Goal: Task Accomplishment & Management: Complete application form

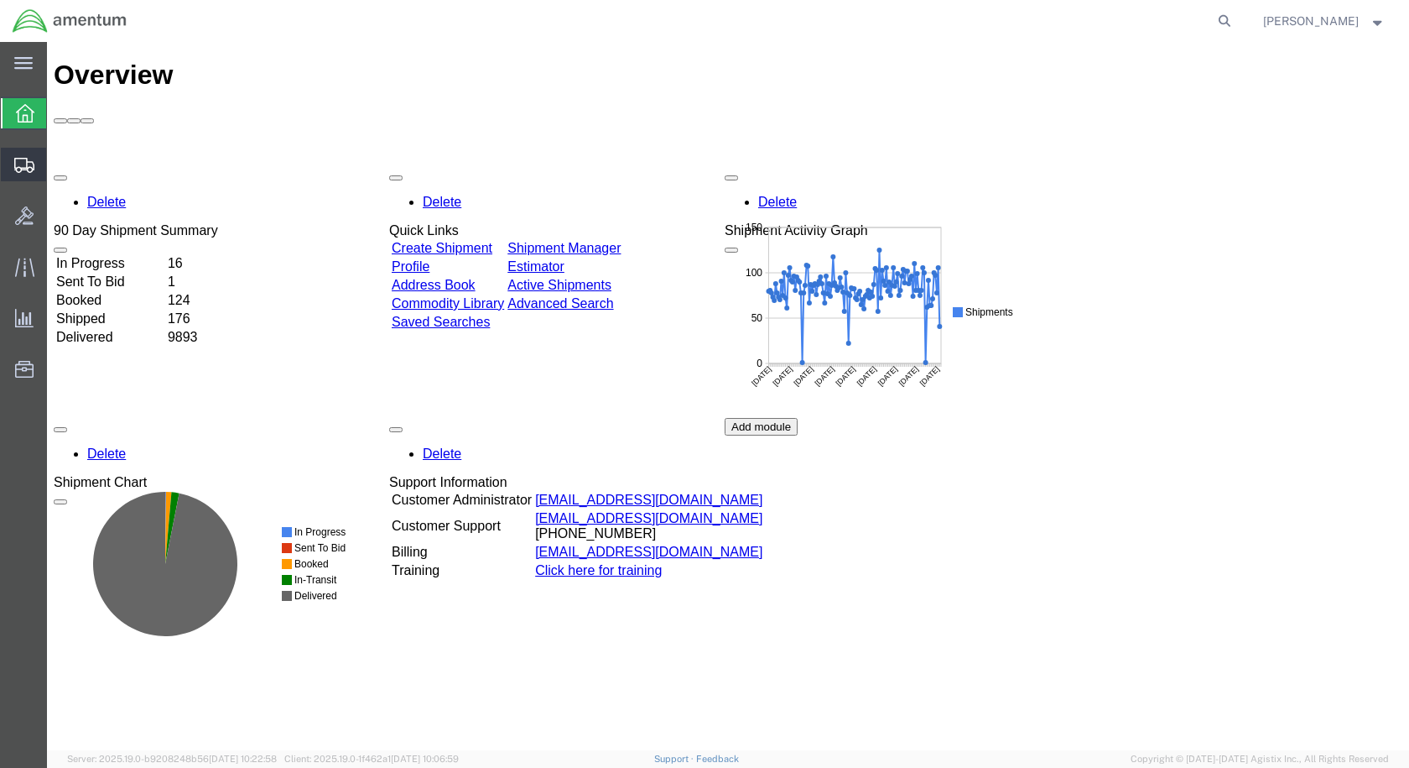
click at [0, 0] on span "Create Shipment" at bounding box center [0, 0] width 0 height 0
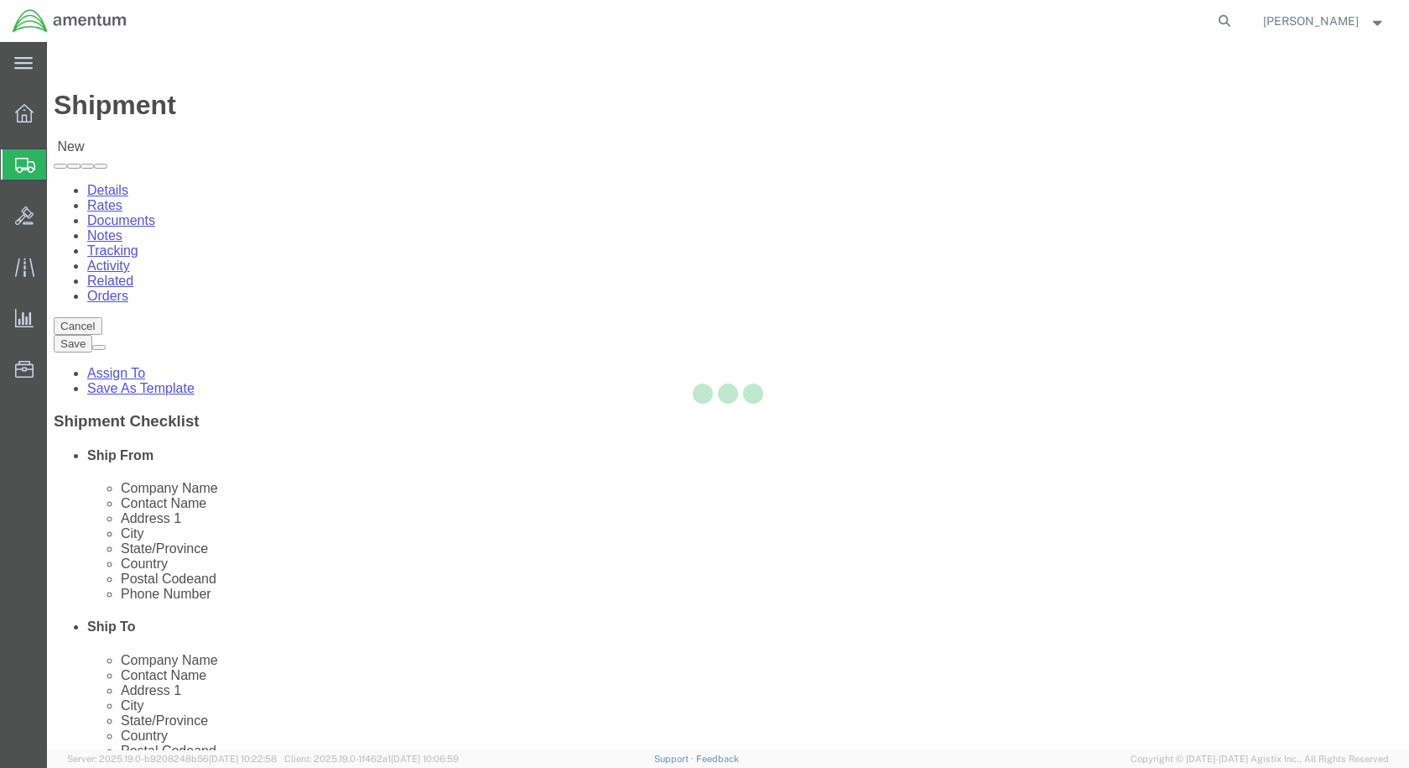
select select
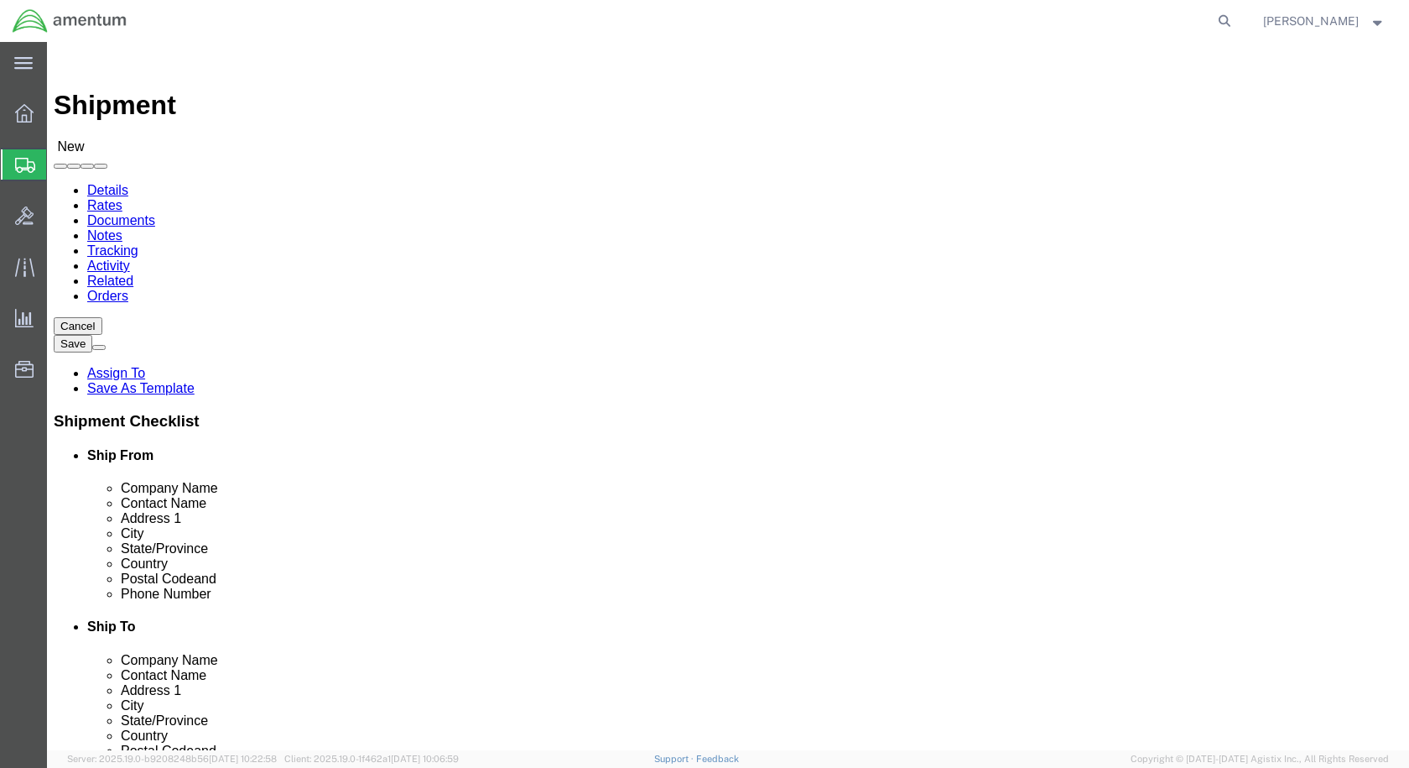
scroll to position [3523, 0]
select select "49927"
select select "NY"
select select "49949"
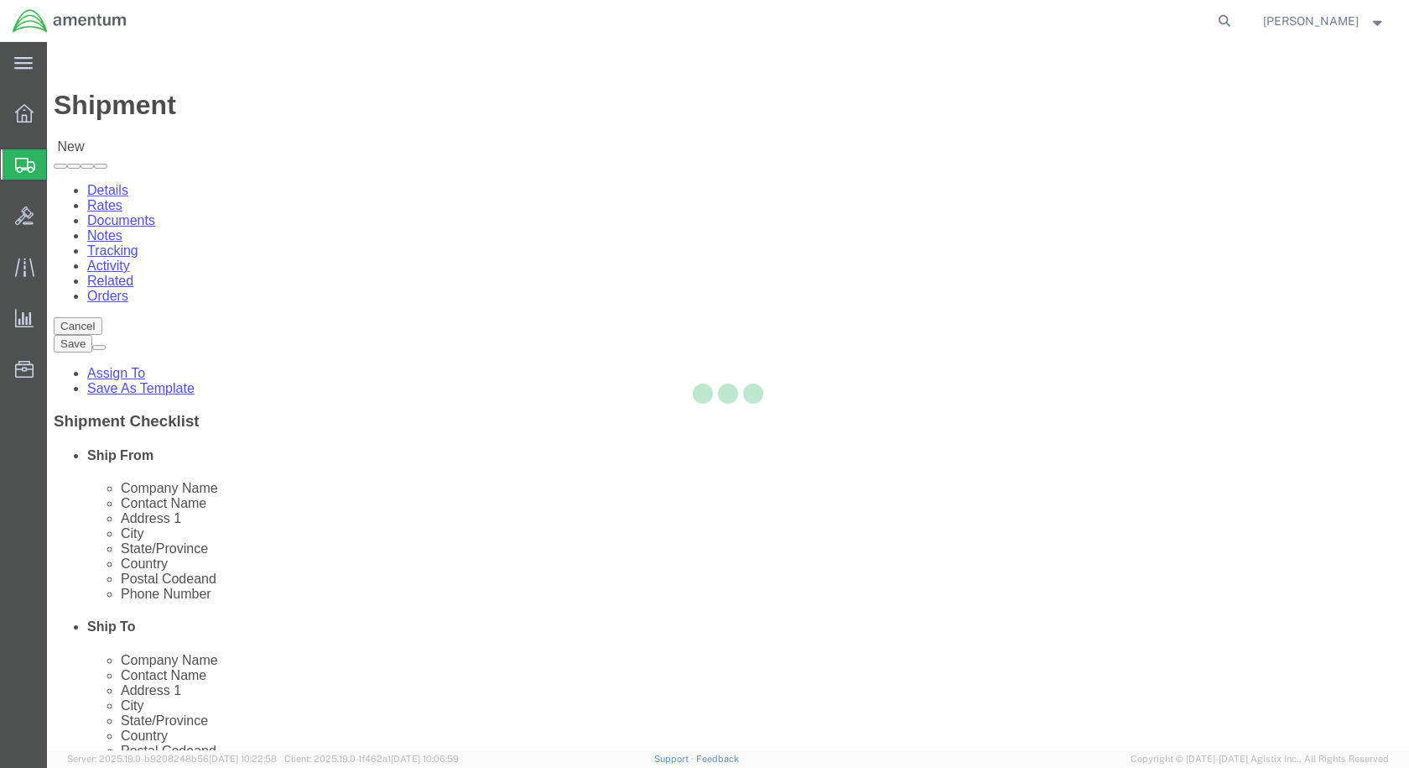
select select "AZ"
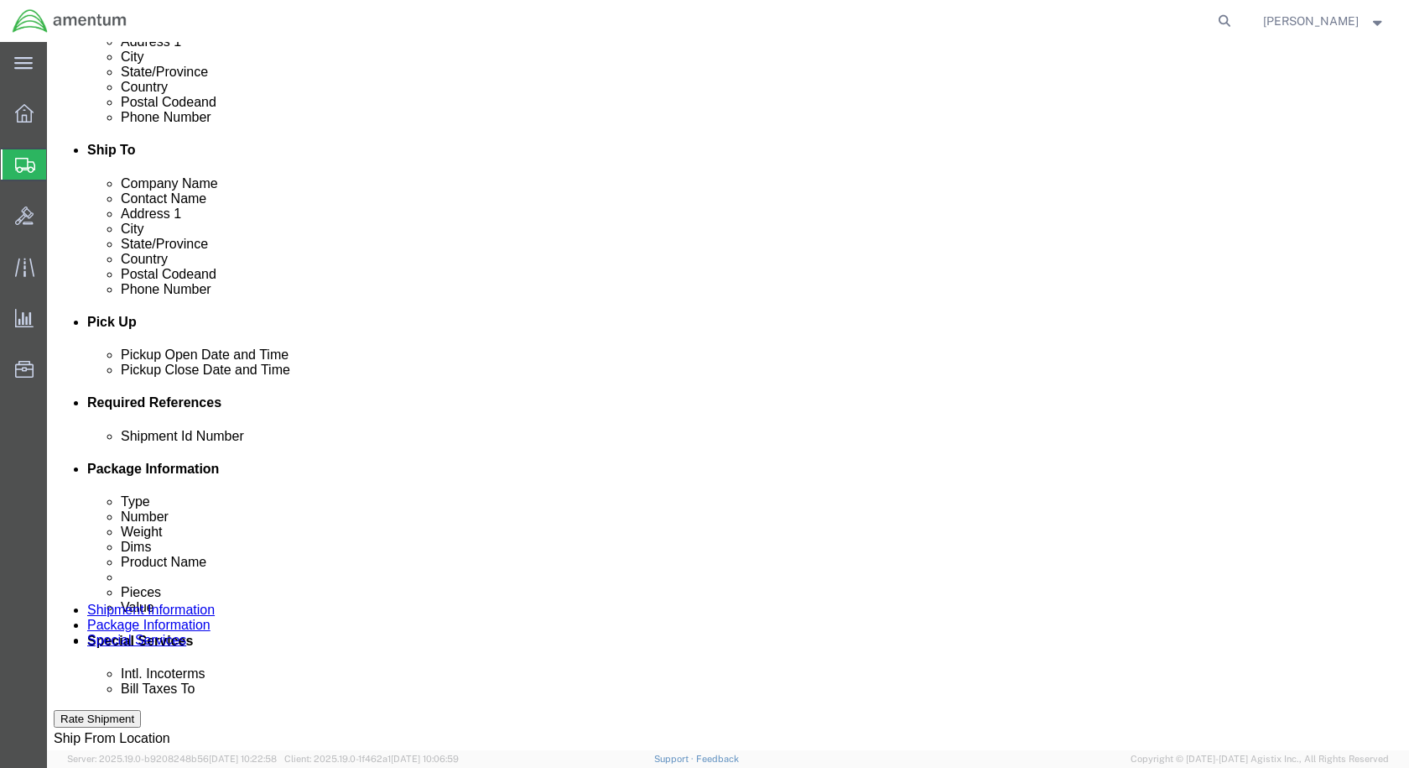
scroll to position [503, 0]
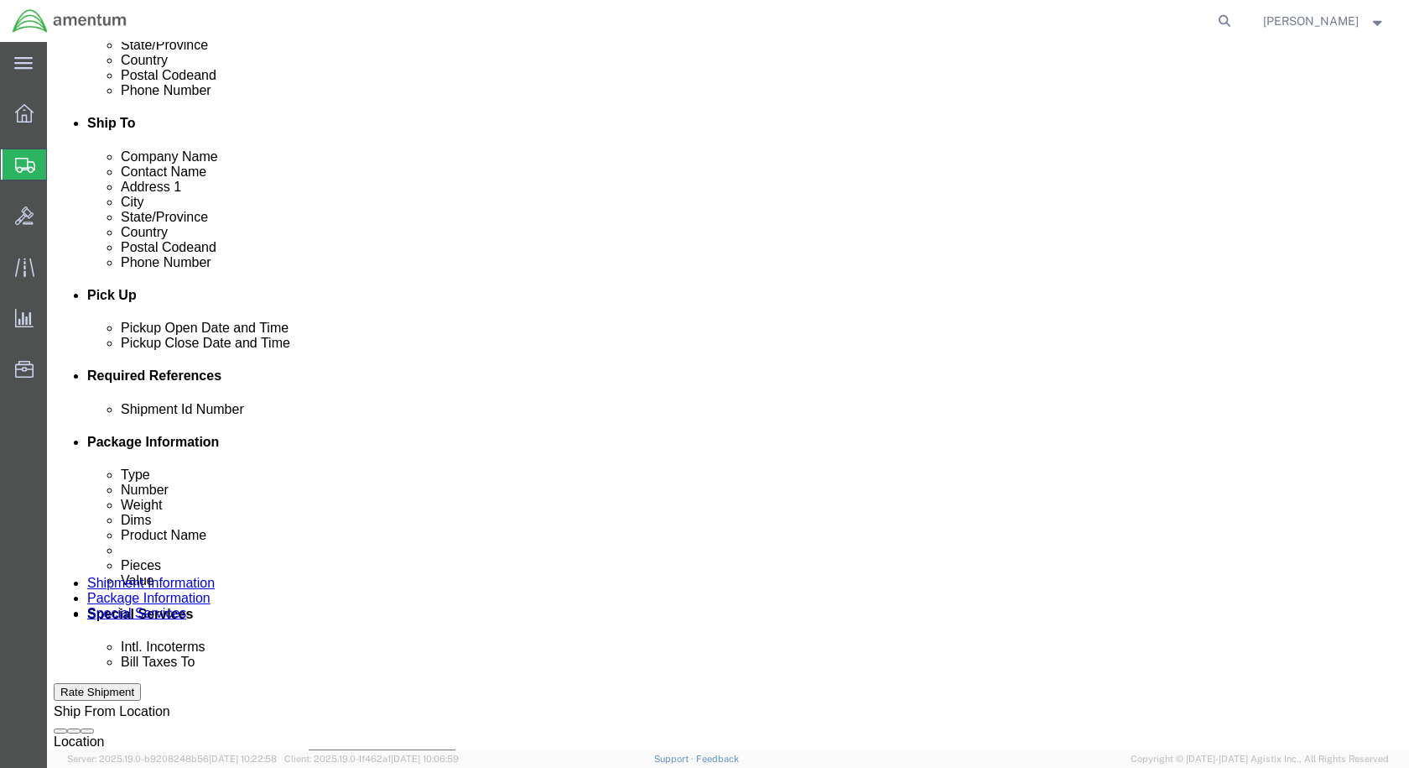
click div "[DATE] 10:00 AM"
type input "3:00 pm"
click button "Apply"
click input "text"
type input "537-002737"
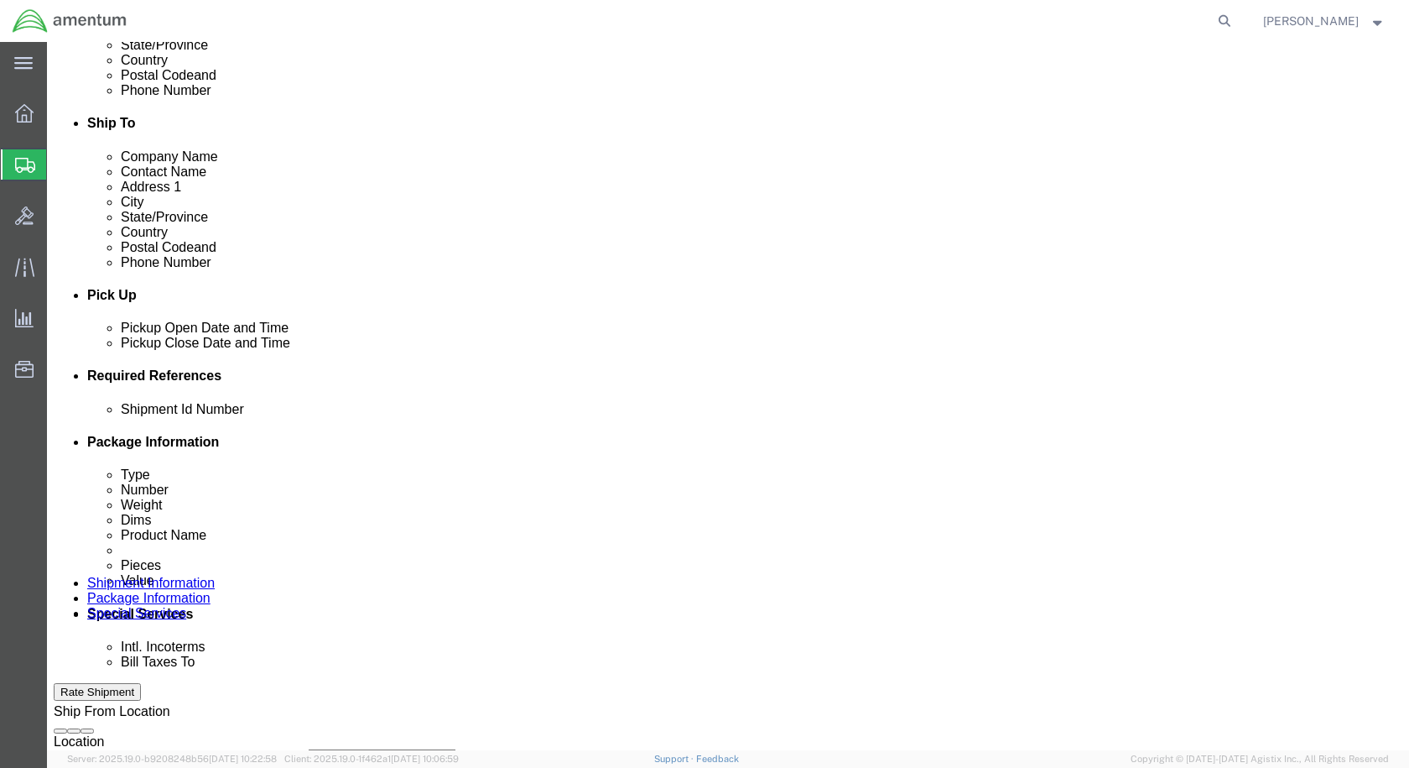
click button "Add reference"
click select "Select Account Type Activity ID Airline Appointment Number ASN Batch Request # …"
select select "CUSTREF"
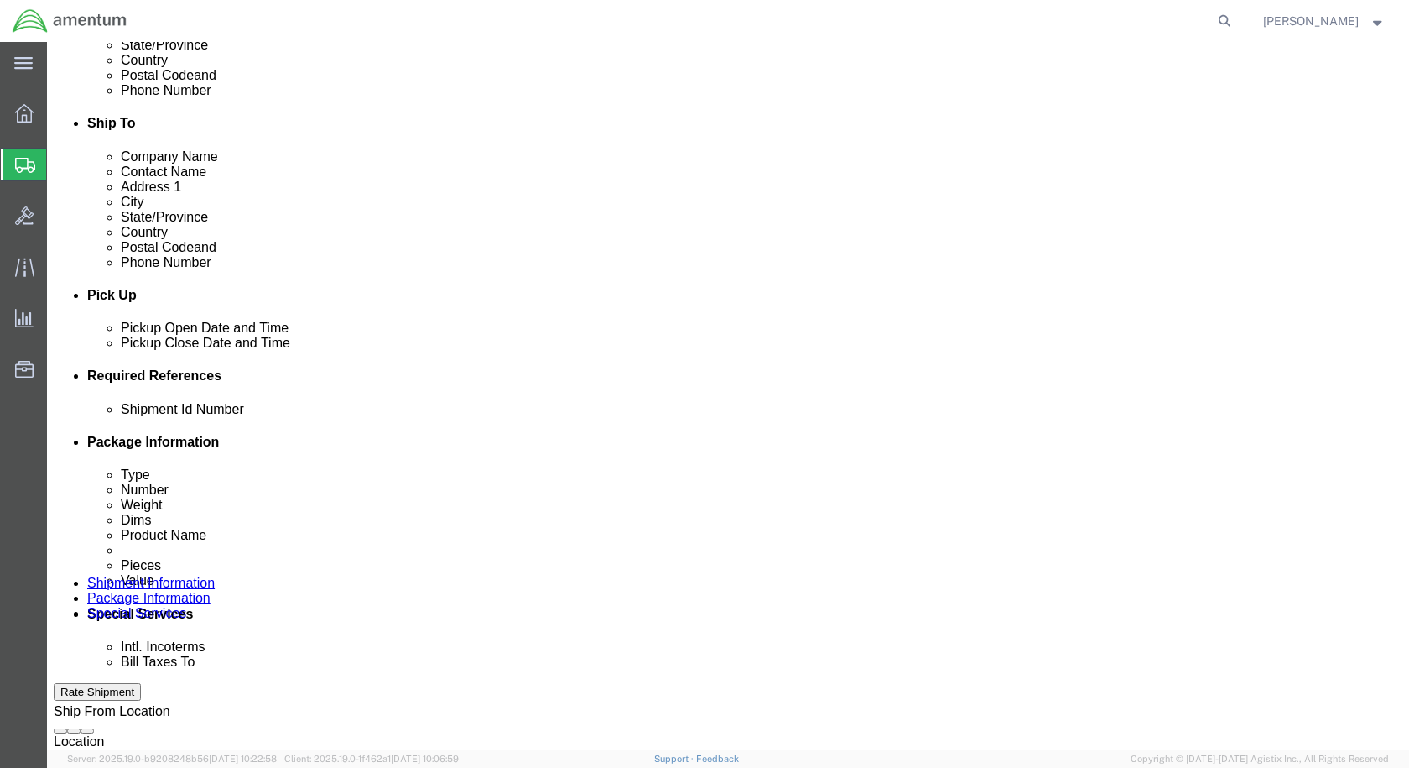
click select "Select Account Type Activity ID Airline Appointment Number ASN Batch Request # …"
click input "text"
type input "Small Batt"
click select "Select Account Type Activity ID Airline Appointment Number ASN Batch Request # …"
select select "DEPT"
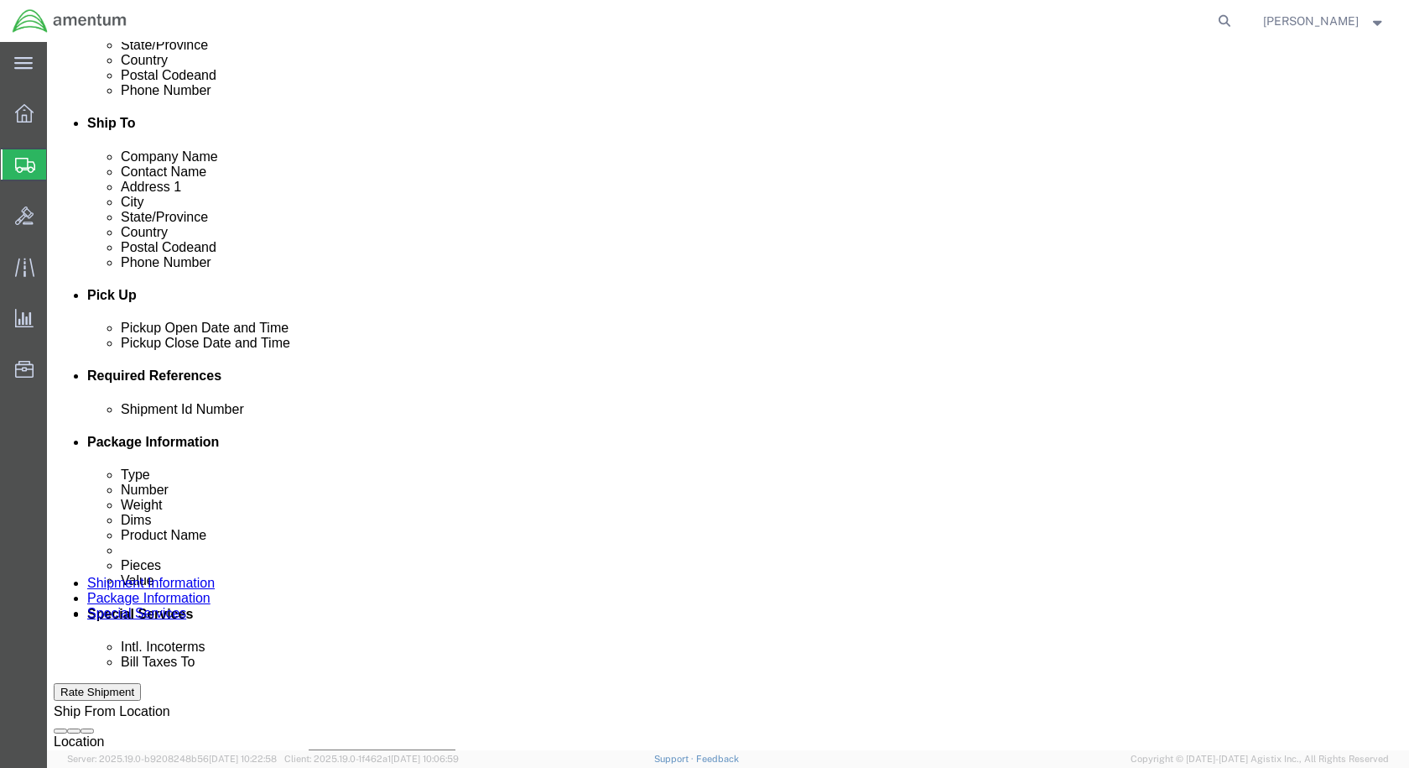
click select "Select Account Type Activity ID Airline Appointment Number ASN Batch Request # …"
click input "text"
type input "CBP"
click select "Select Account Type Activity ID Airline Appointment Number ASN Batch Request # …"
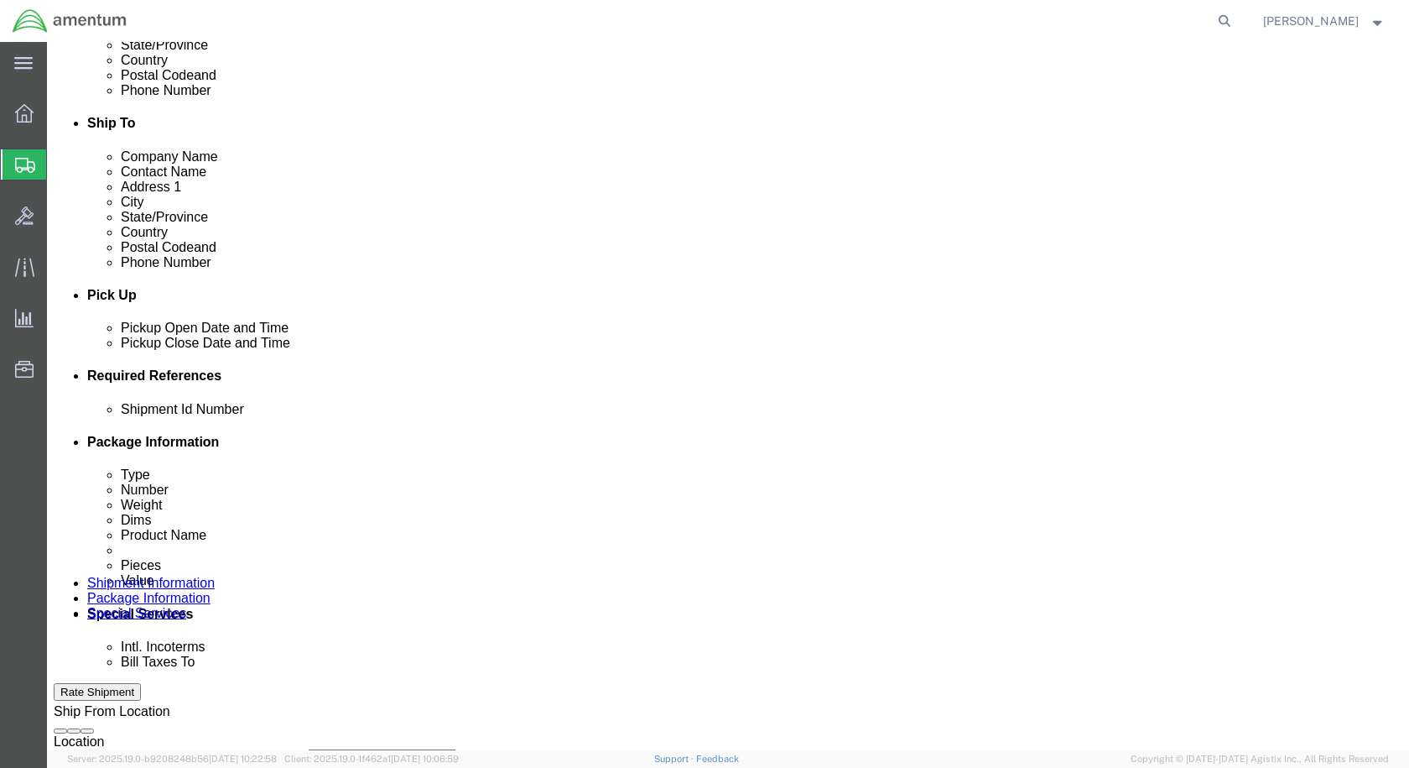
click select "Select Account Type Activity ID Airline Appointment Number ASN Batch Request # …"
select select "PROJNUM"
click select "Select Account Type Activity ID Airline Appointment Number ASN Batch Request # …"
click input "text"
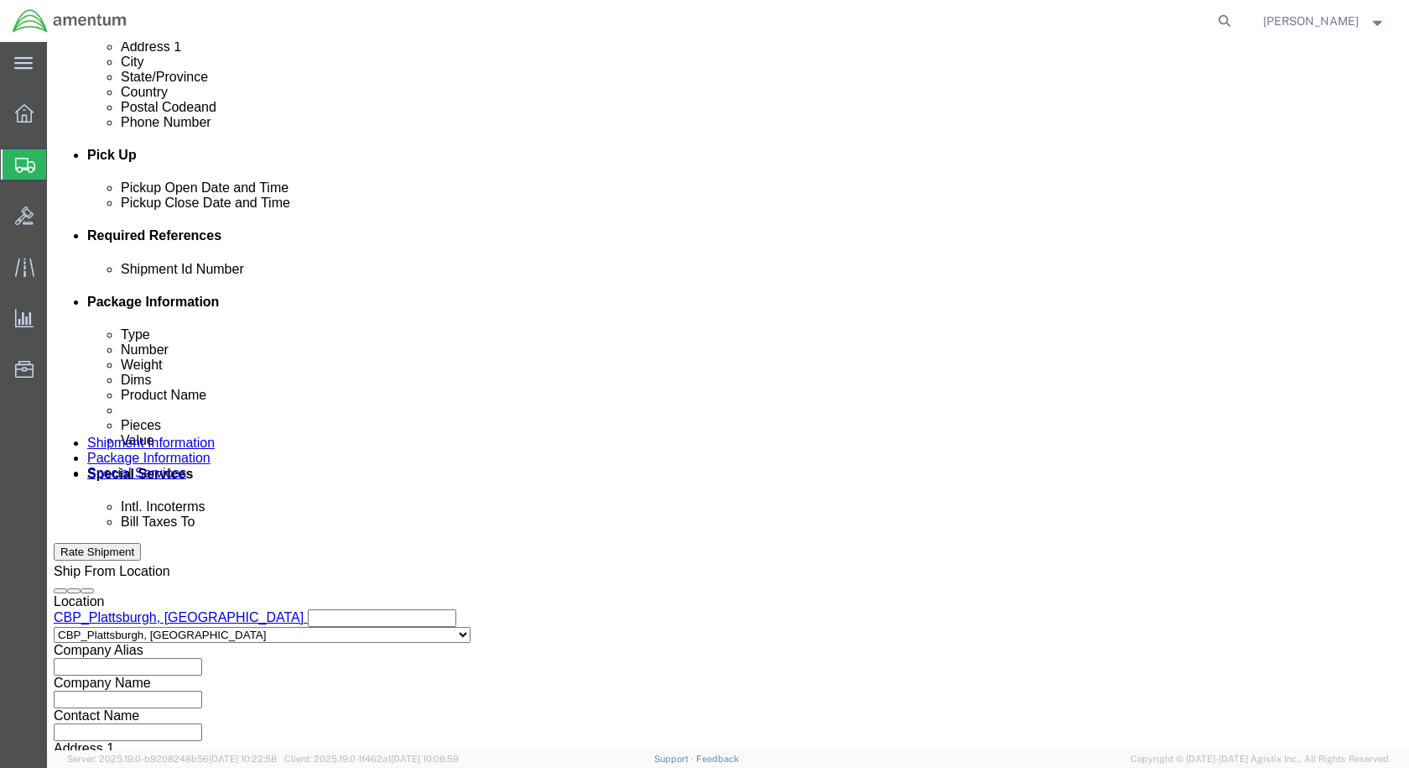
scroll to position [764, 0]
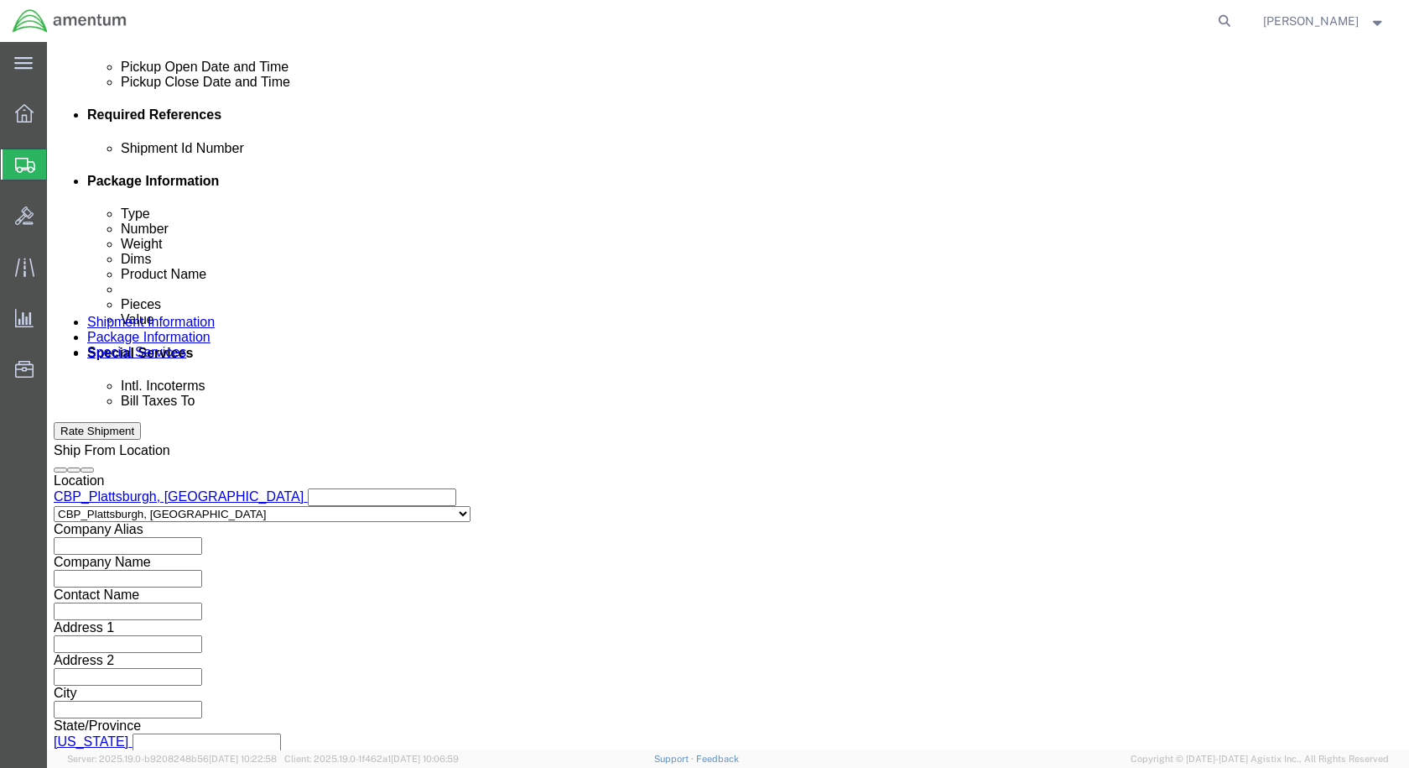
type input "6118.03.03.2219.000.EPL.0000"
click button "Continue"
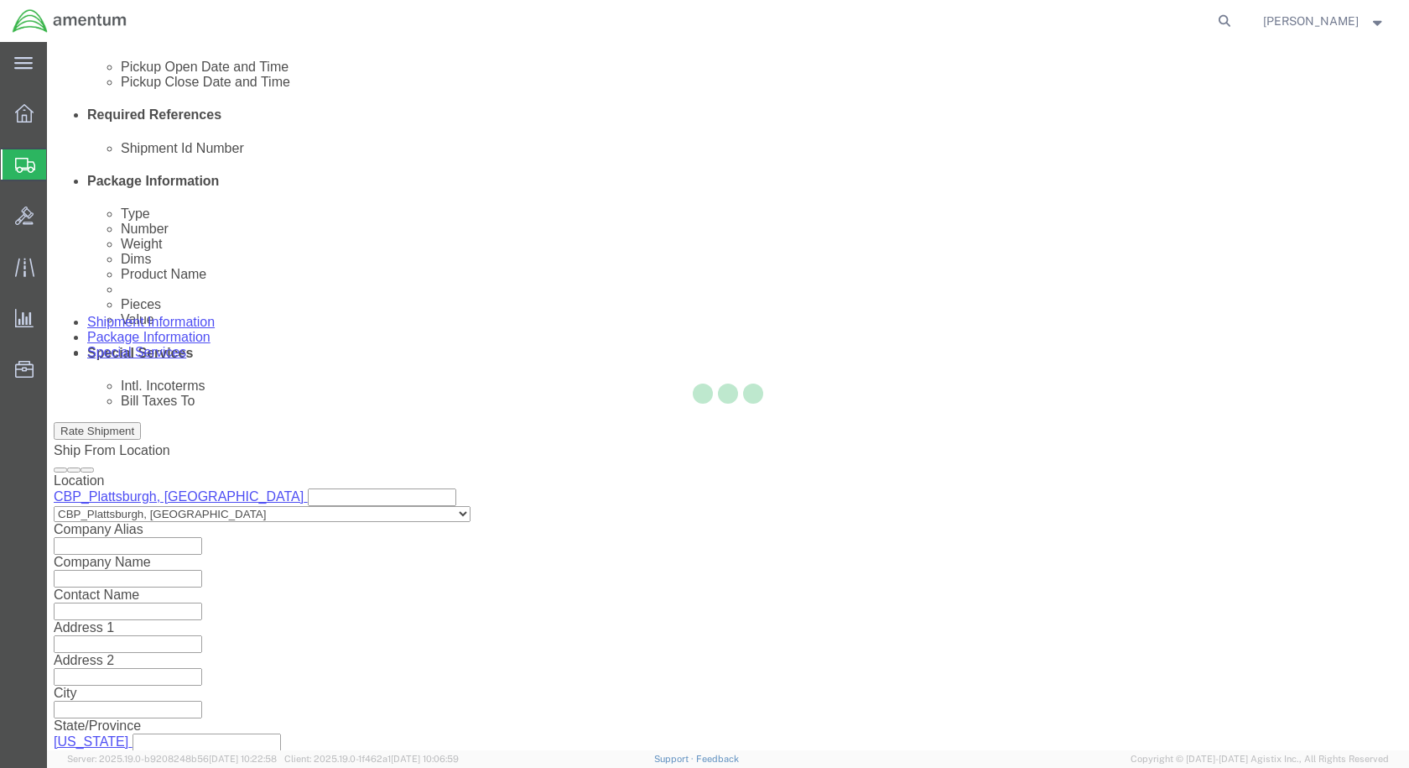
scroll to position [0, 0]
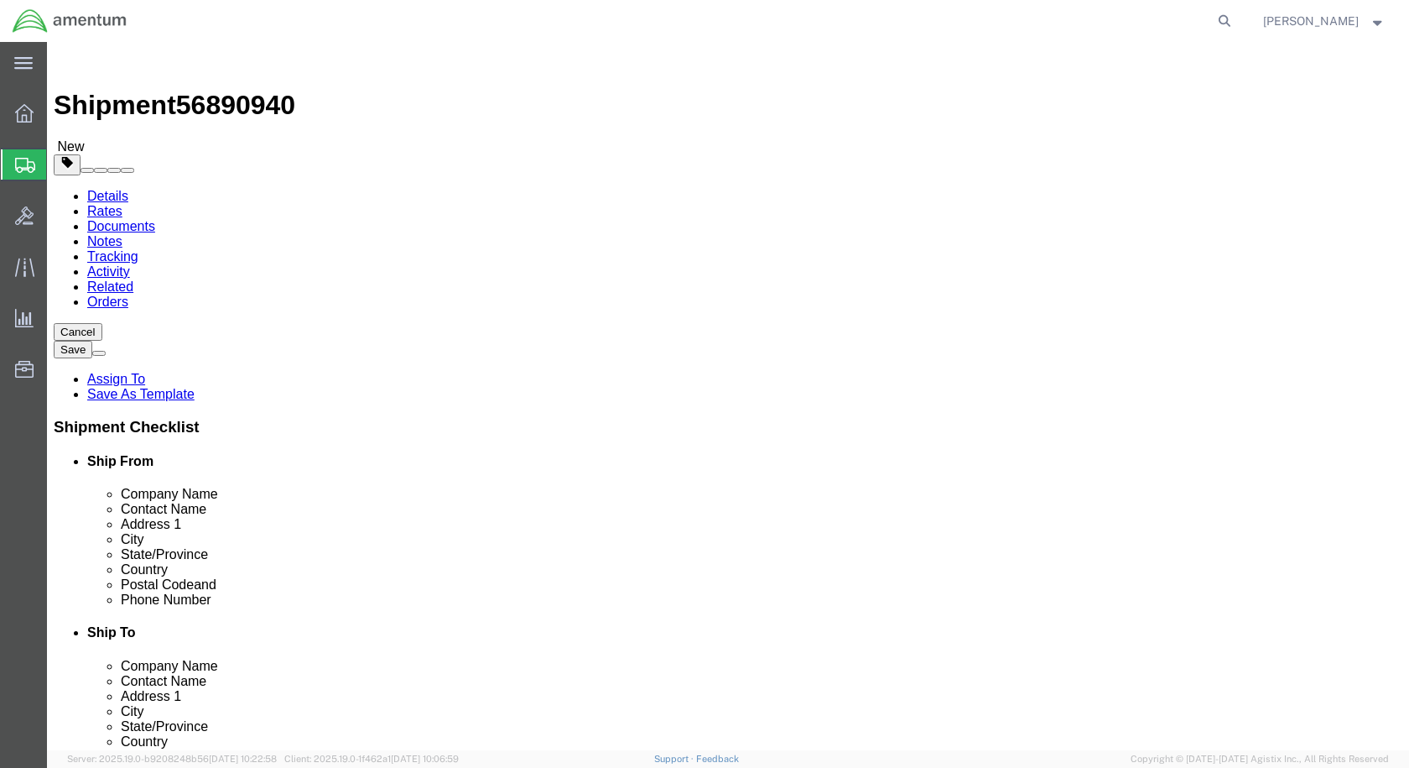
click select "Select BCK Boxes Bale(s) Basket(s) Bolt(s) Bottle(s) Buckets Bulk Bundle(s) Can…"
select select "PAK"
click select "Select BCK Boxes Bale(s) Basket(s) Bolt(s) Bottle(s) Buckets Bulk Bundle(s) Can…"
type input "10.25"
type input "12.75"
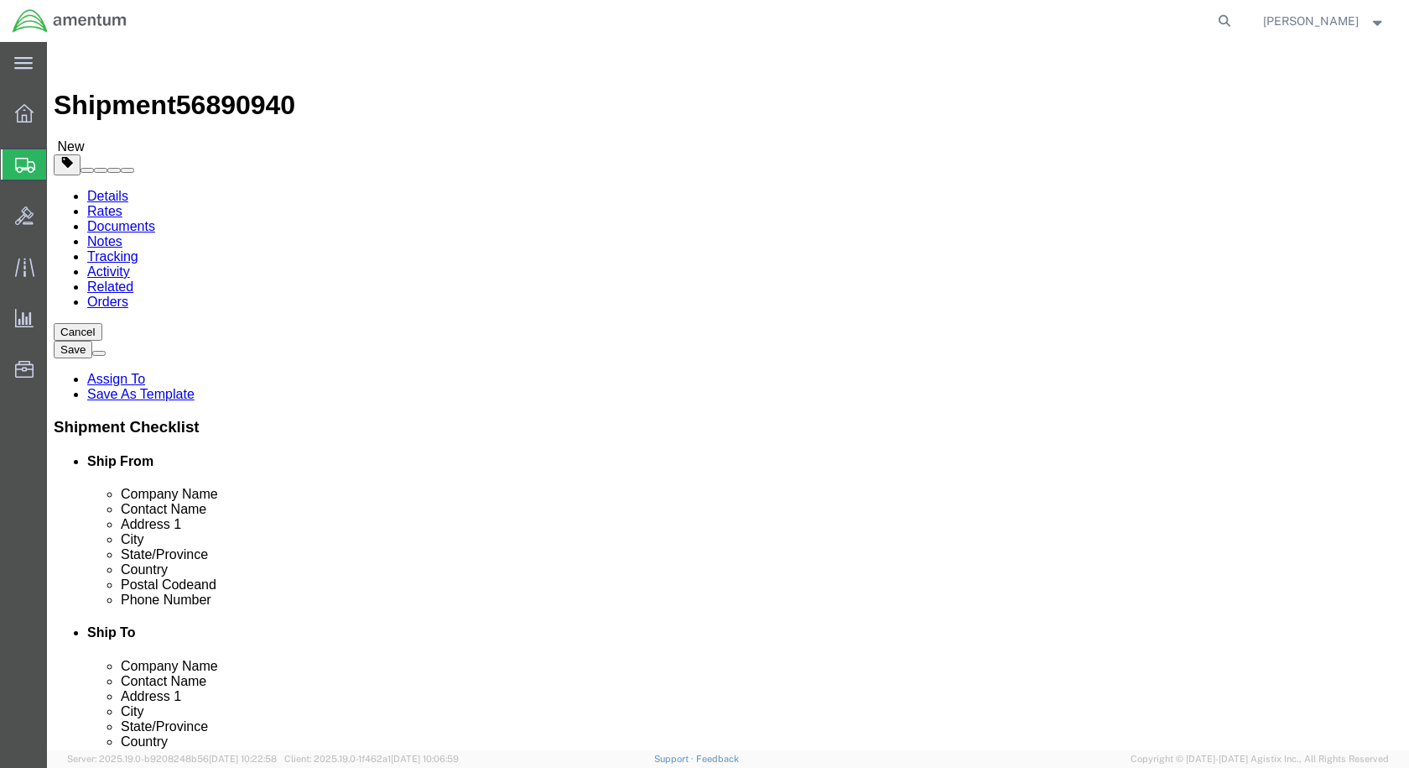
type input "1.00"
drag, startPoint x: 232, startPoint y: 398, endPoint x: 111, endPoint y: 386, distance: 122.2
click div "Package Type Select BCK Boxes Bale(s) Basket(s) Bolt(s) Bottle(s) Buckets Bulk …"
type input "1"
click link "Add Content"
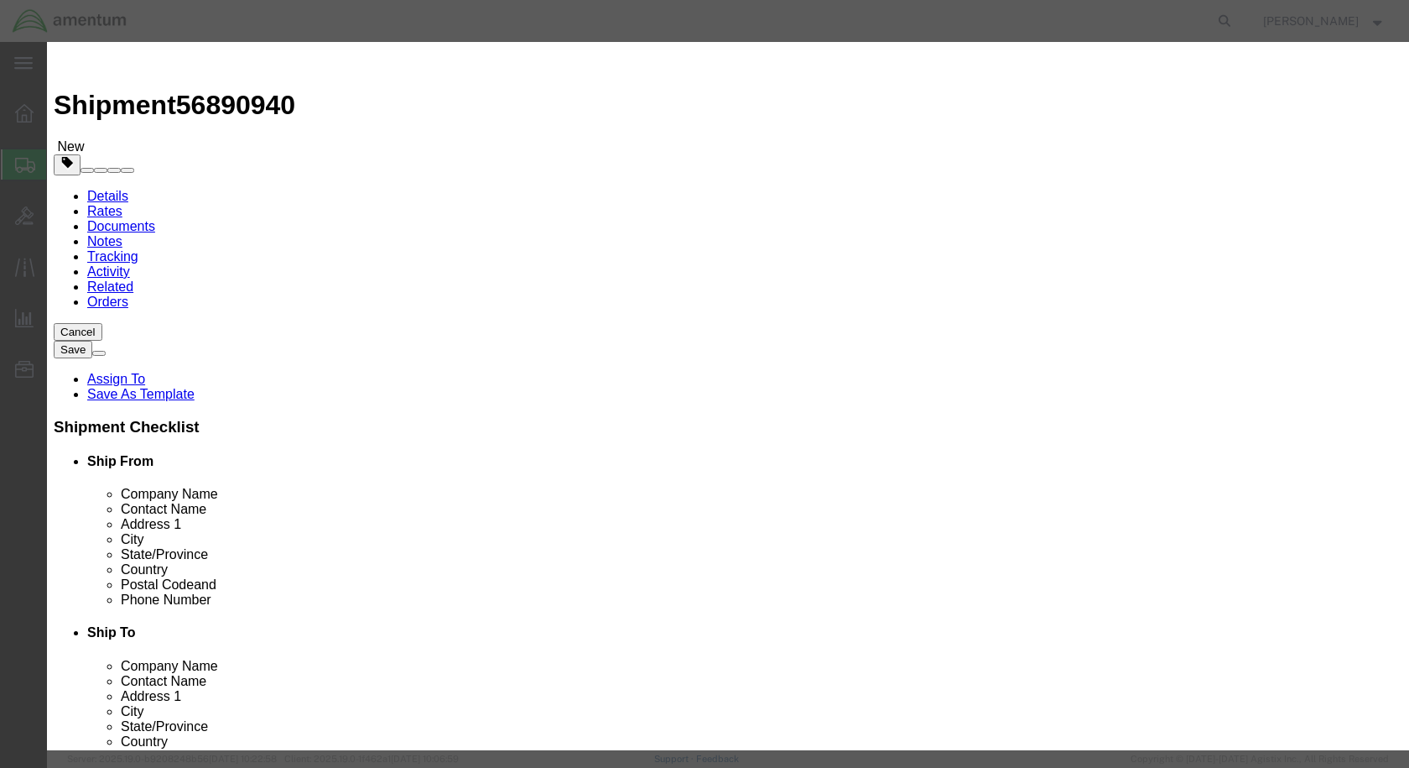
click input "text"
click input "mn9100"
type input "MN9100"
click div "Commodity library"
click input "text"
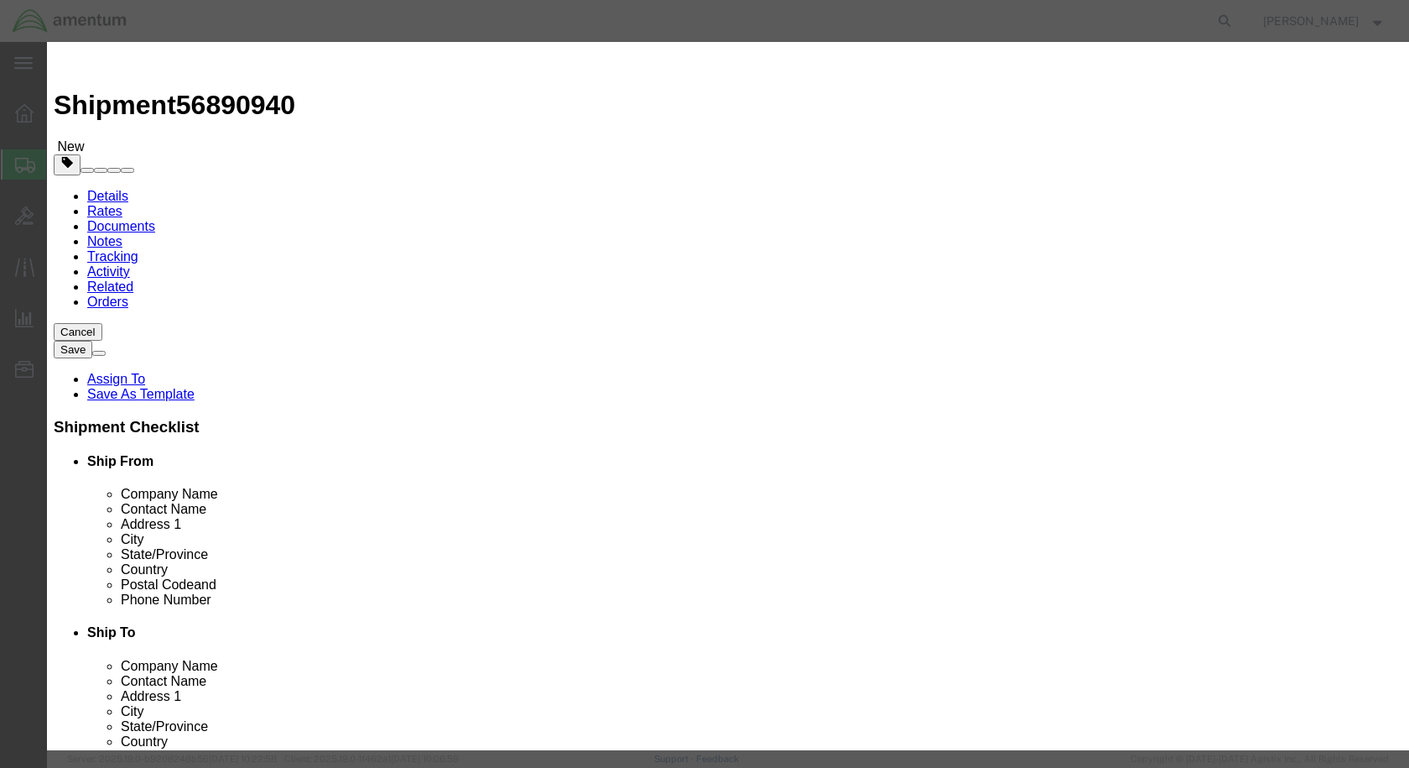
type input "BATT"
drag, startPoint x: 417, startPoint y: 165, endPoint x: 385, endPoint y: 163, distance: 32.0
click div "0"
type input "1"
click input "text"
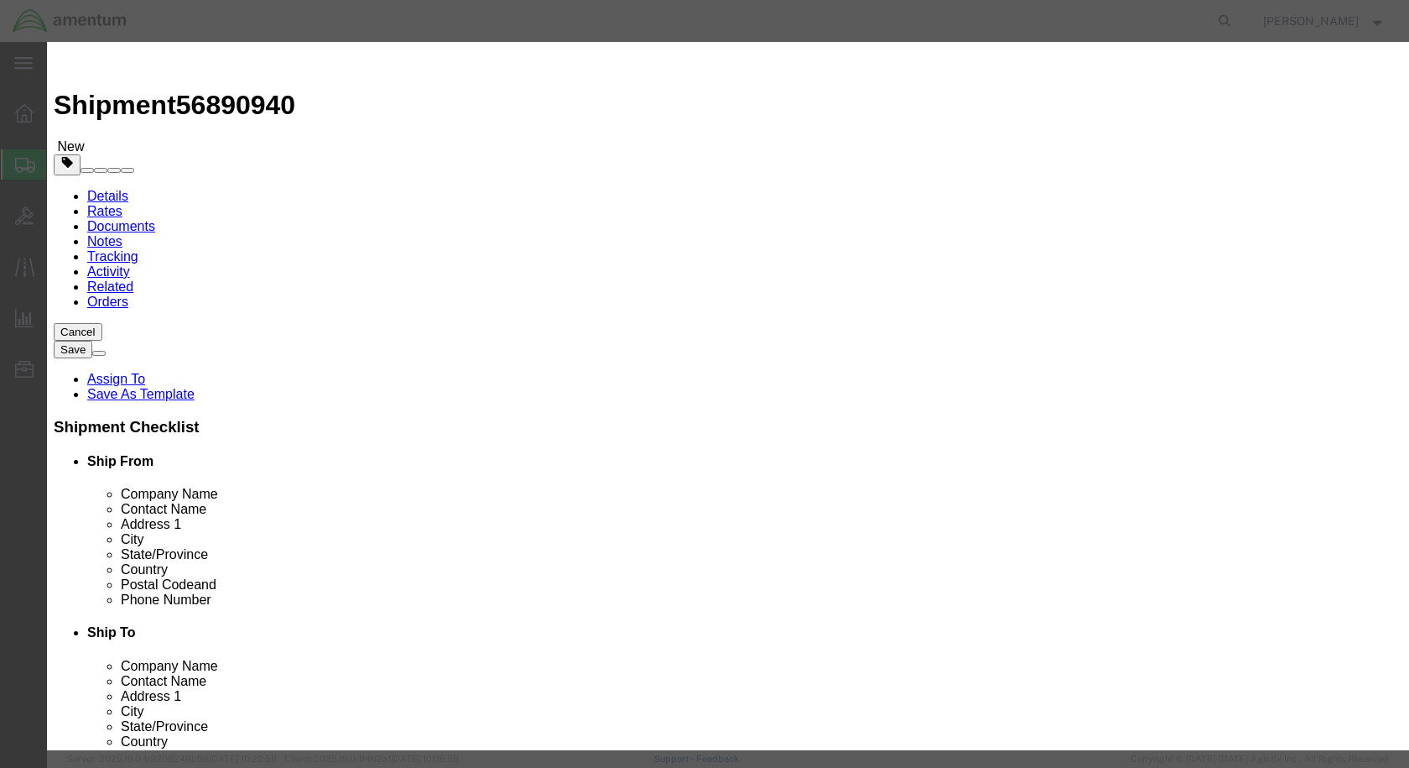
type input "25"
click button "Save & Close"
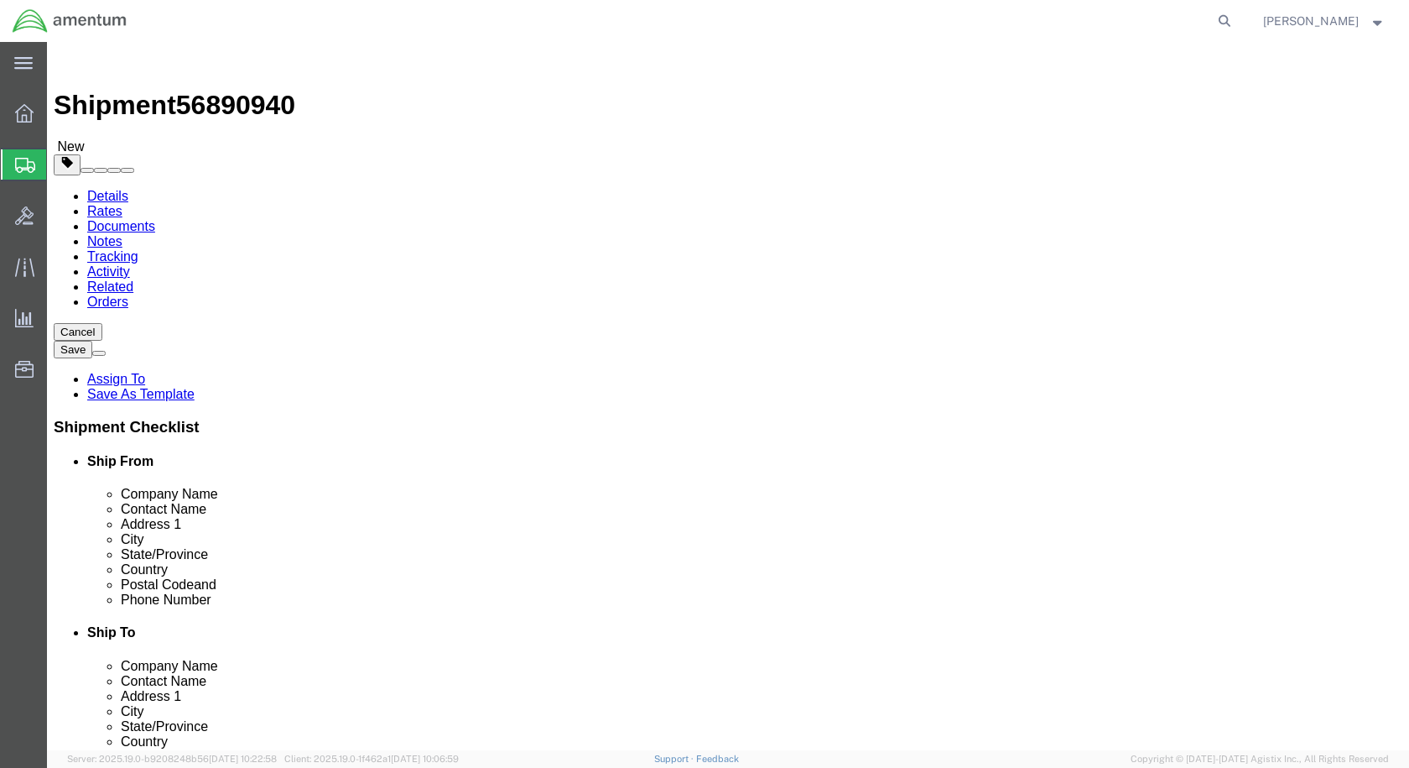
click button "Rate Shipment"
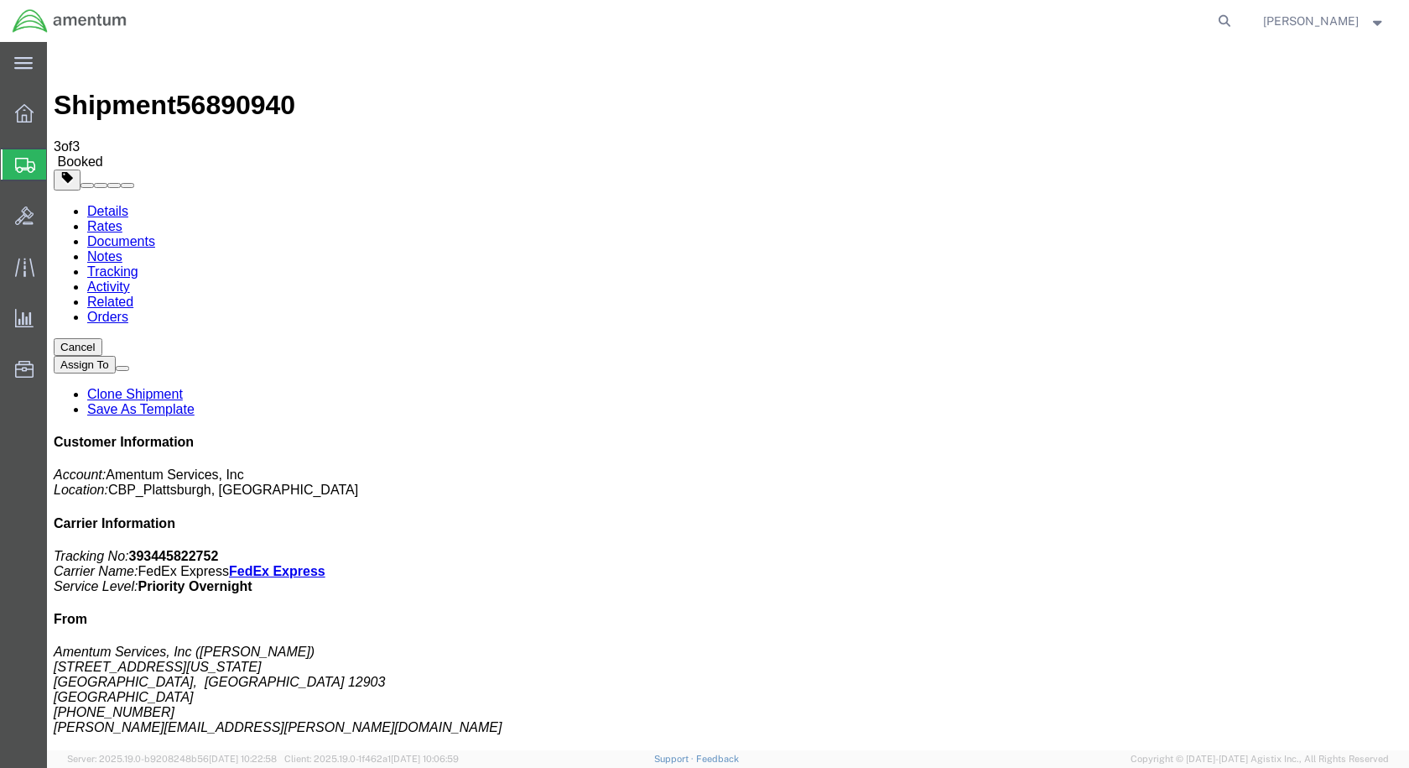
click at [94, 204] on link "Details" at bounding box center [107, 211] width 41 height 14
click link "Schedule pickup request"
